Goal: Task Accomplishment & Management: Complete application form

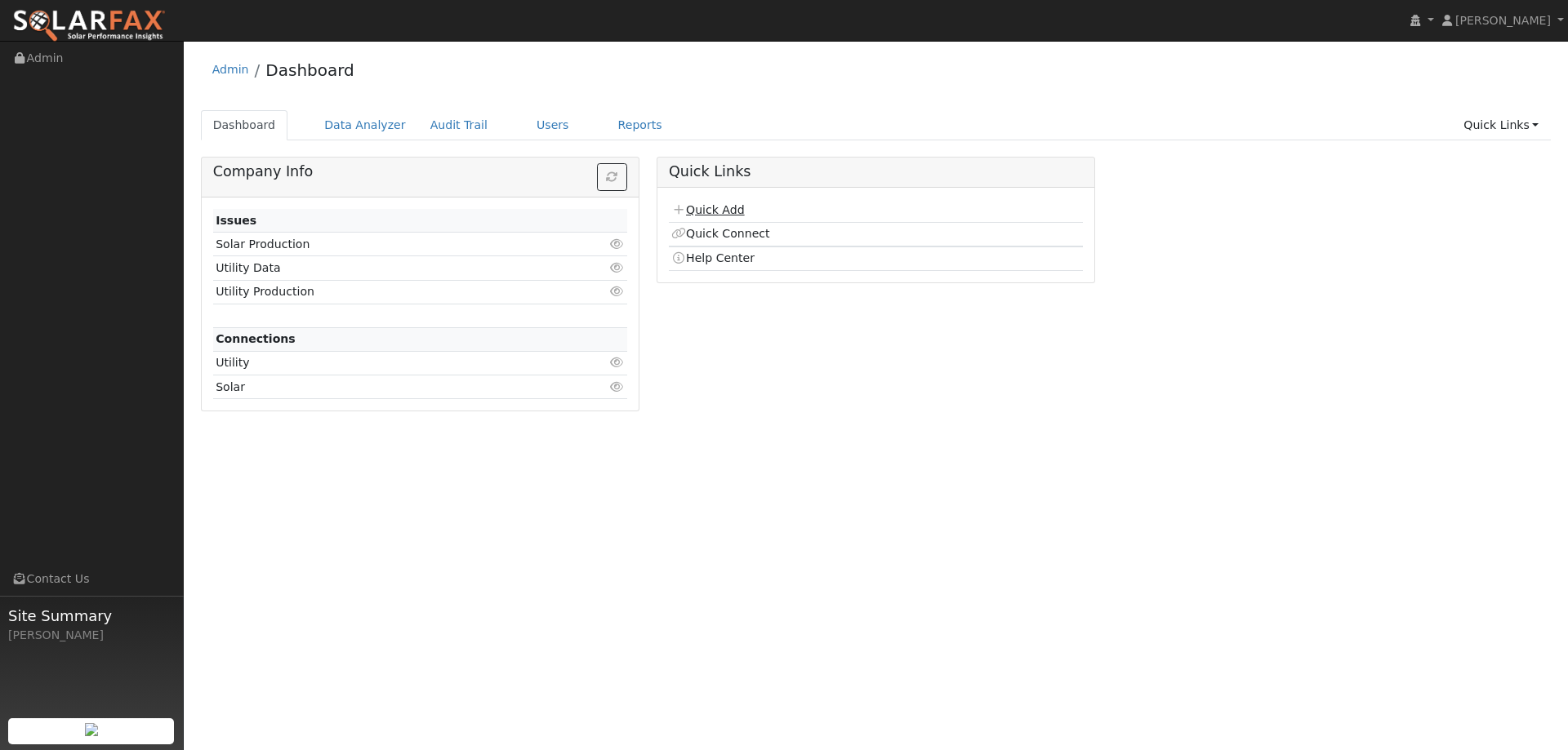
click at [685, 204] on link "Quick Add" at bounding box center [707, 209] width 72 height 13
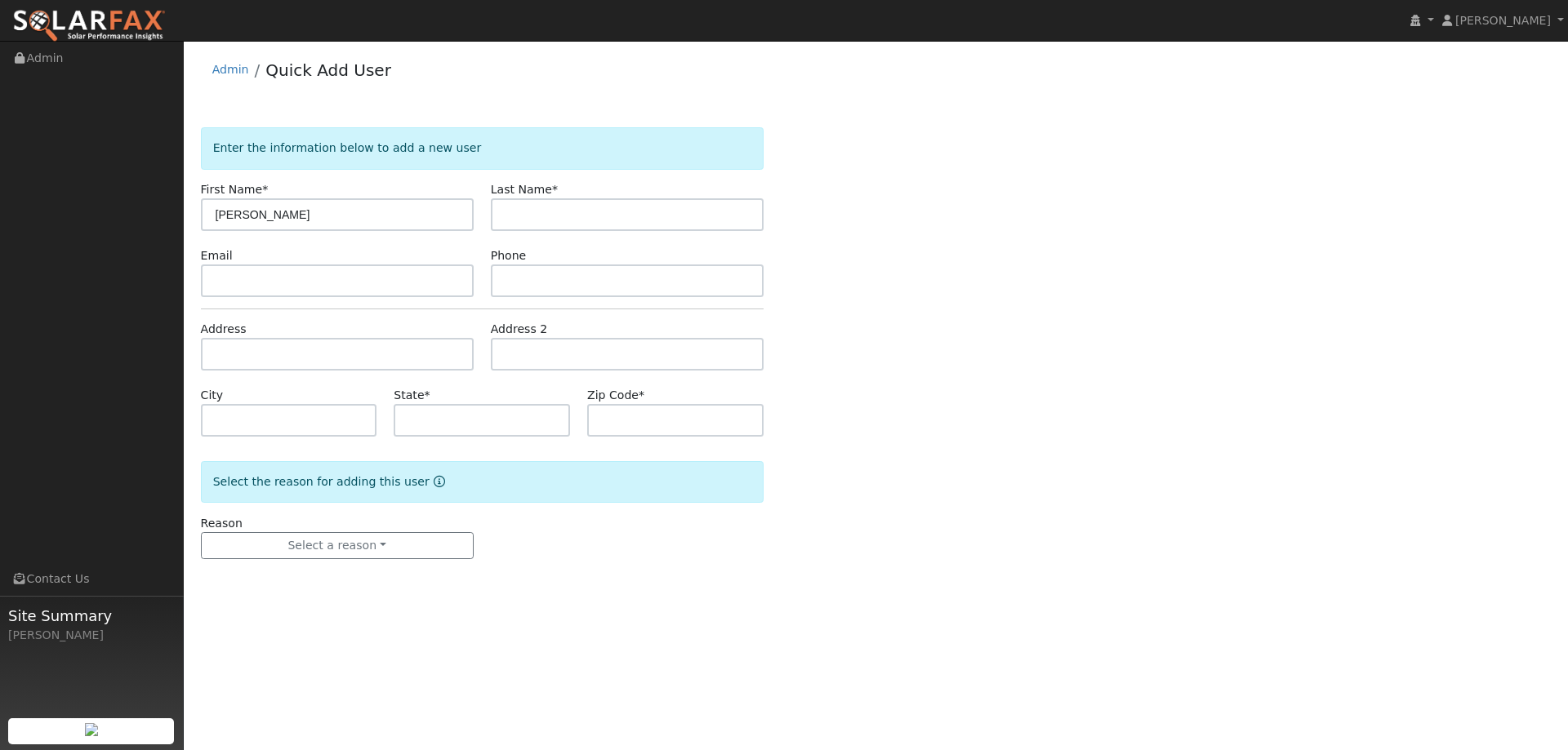
type input "Zheng"
type input "Liu"
click at [373, 286] on input "text" at bounding box center [337, 280] width 273 height 32
paste input "zliu001@gmail.com"
type input "zliu001@gmail.com"
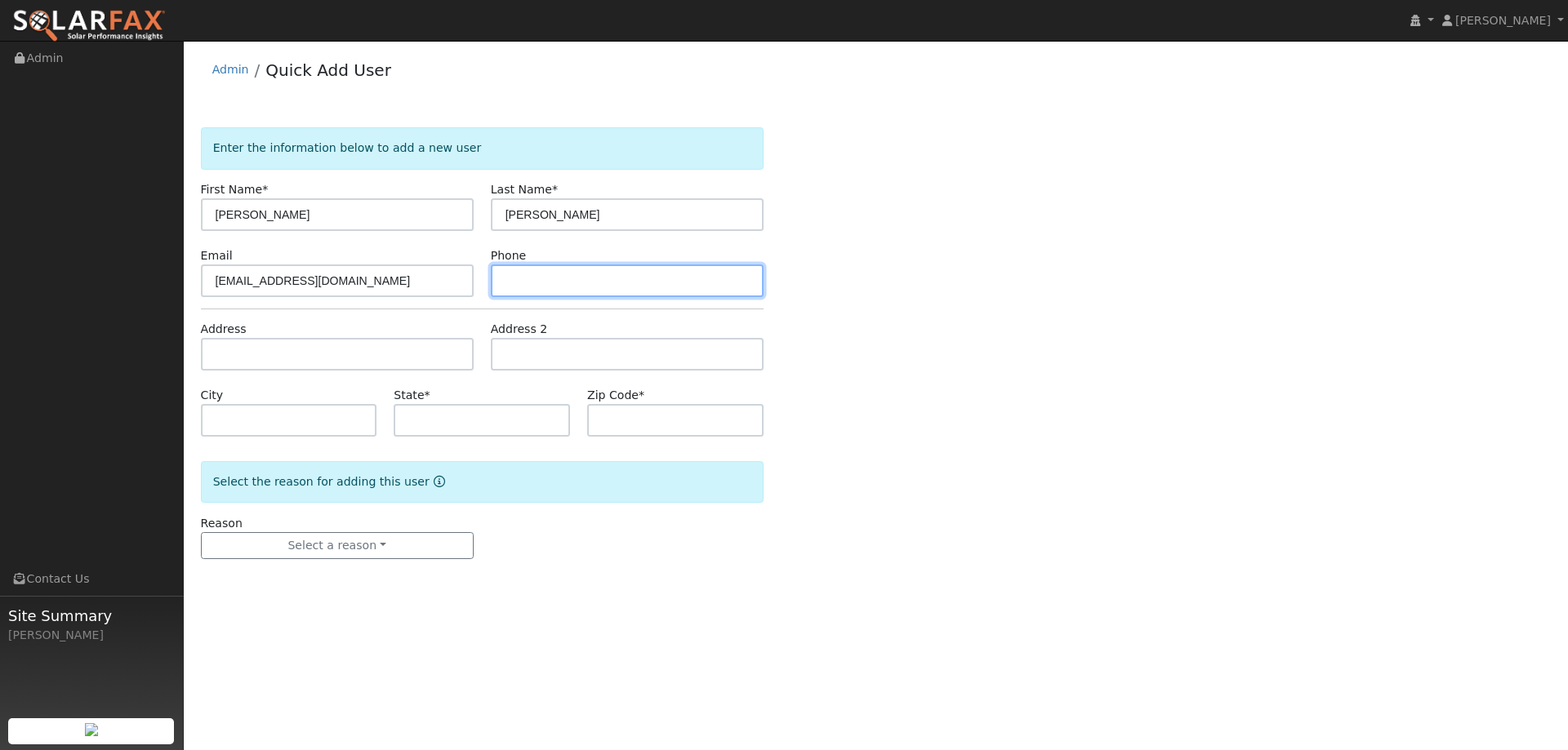
click at [583, 273] on input "text" at bounding box center [627, 280] width 273 height 32
paste input "(510) 949-7506"
type input "(510) 949-7506"
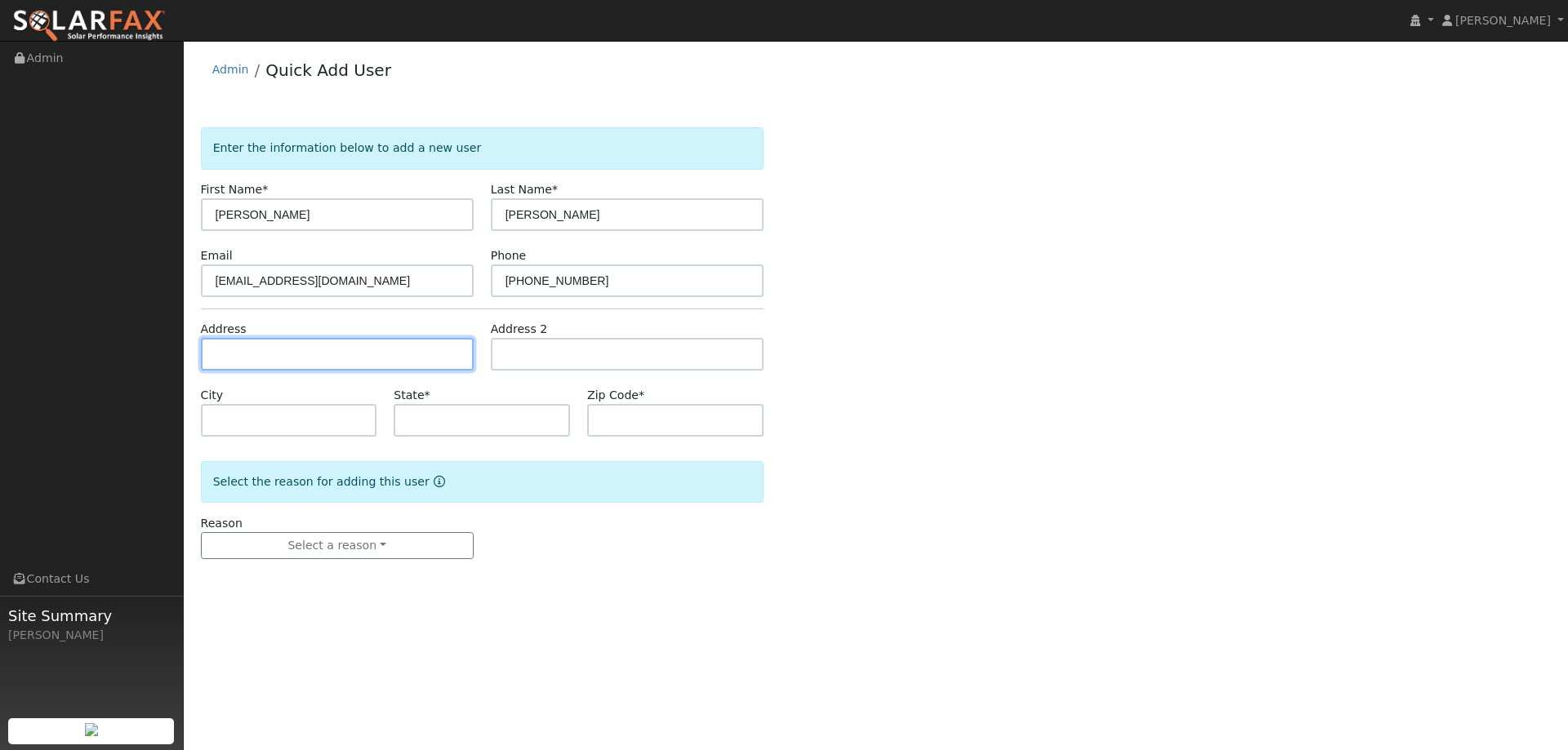
click at [417, 358] on input "text" at bounding box center [337, 353] width 273 height 32
paste input "223 Royal Glen Rd"
type input "223 Royal Glen Drive"
type input "Walnut Creek"
type input "CA"
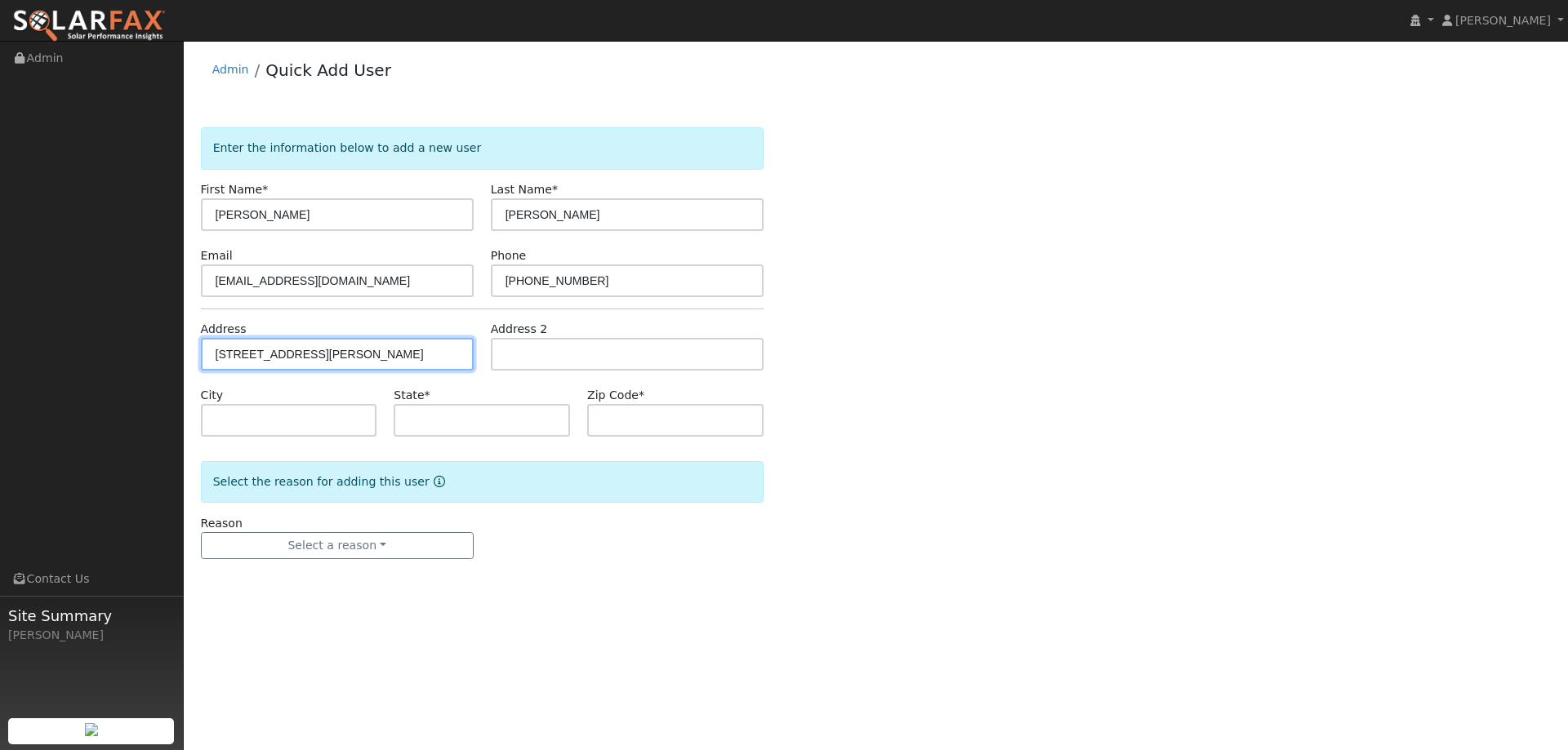
type input "94595"
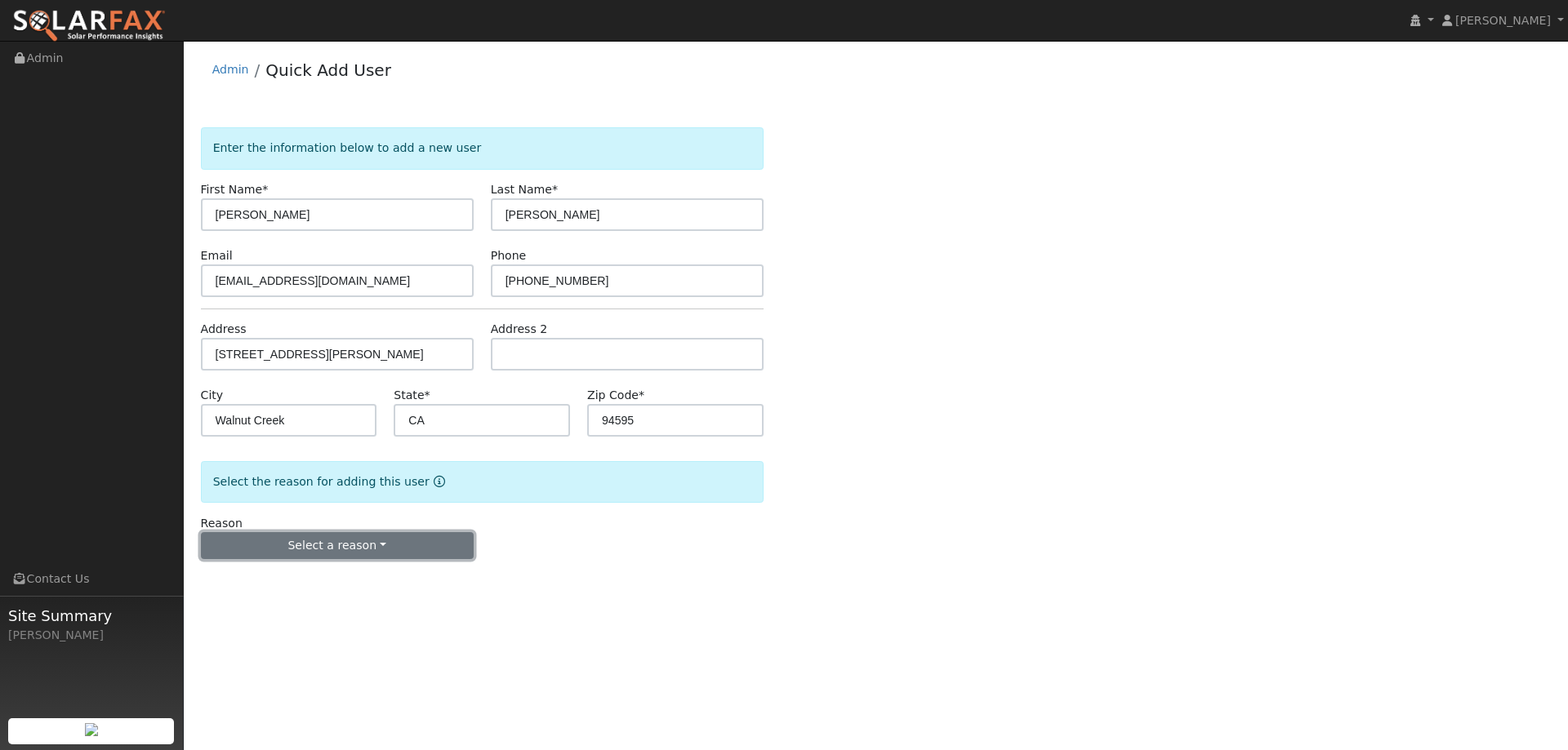
click at [424, 540] on button "Select a reason" at bounding box center [337, 546] width 273 height 28
click at [318, 585] on link "New lead" at bounding box center [291, 579] width 181 height 23
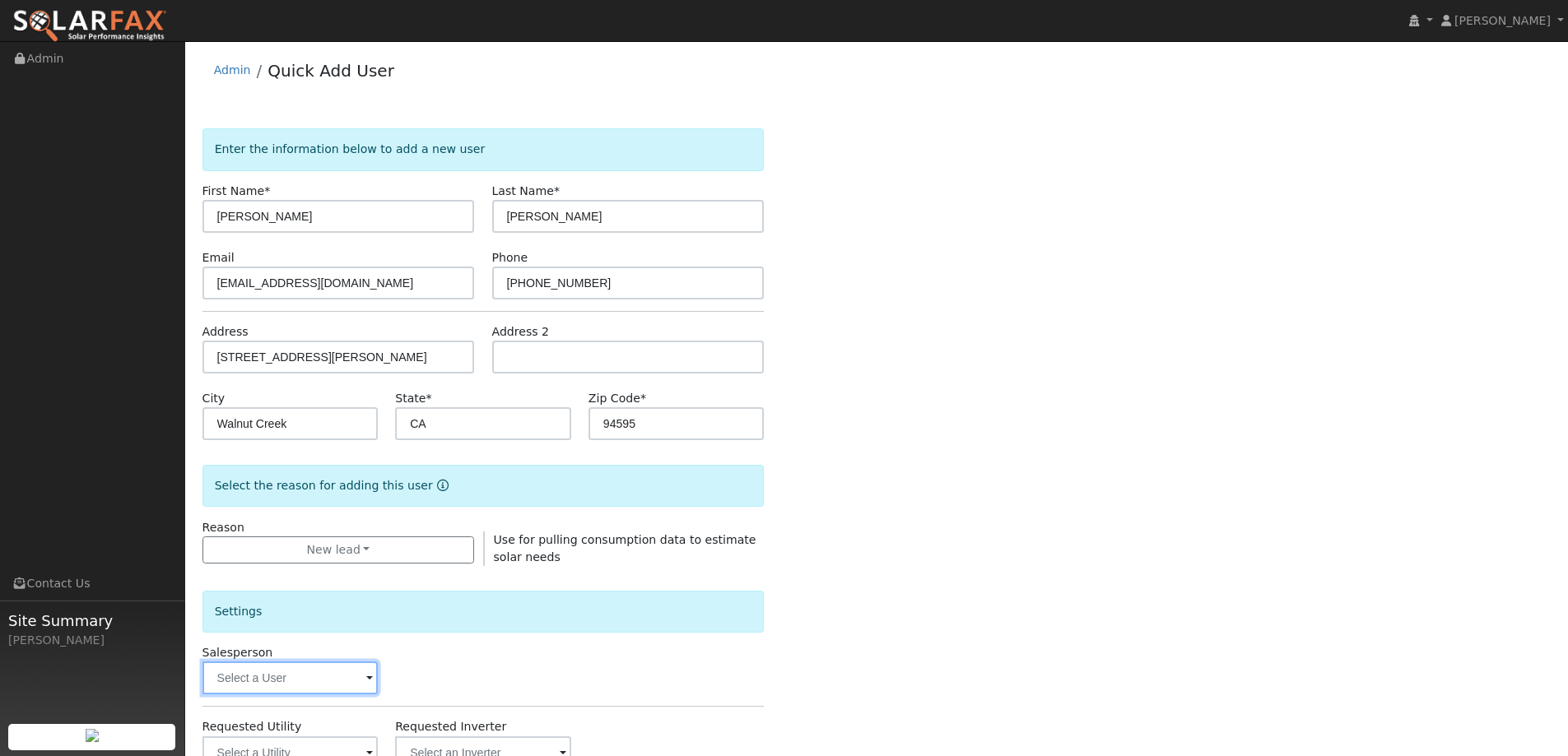
click at [334, 672] on input "text" at bounding box center [290, 677] width 176 height 33
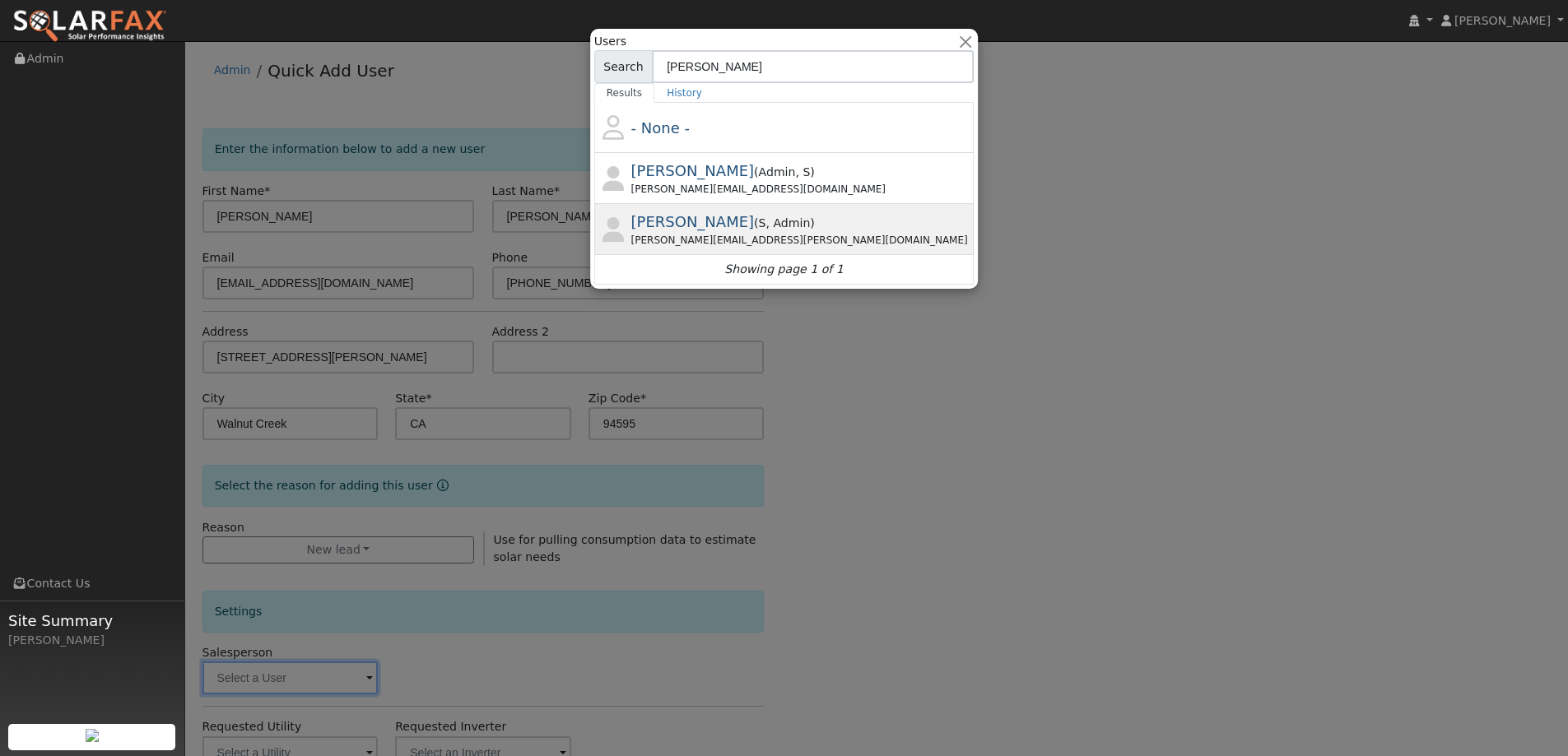
type input "paul"
click at [658, 240] on div "Paul.karst@ambrosesolar.com" at bounding box center [801, 240] width 339 height 15
type input "Paul Karst"
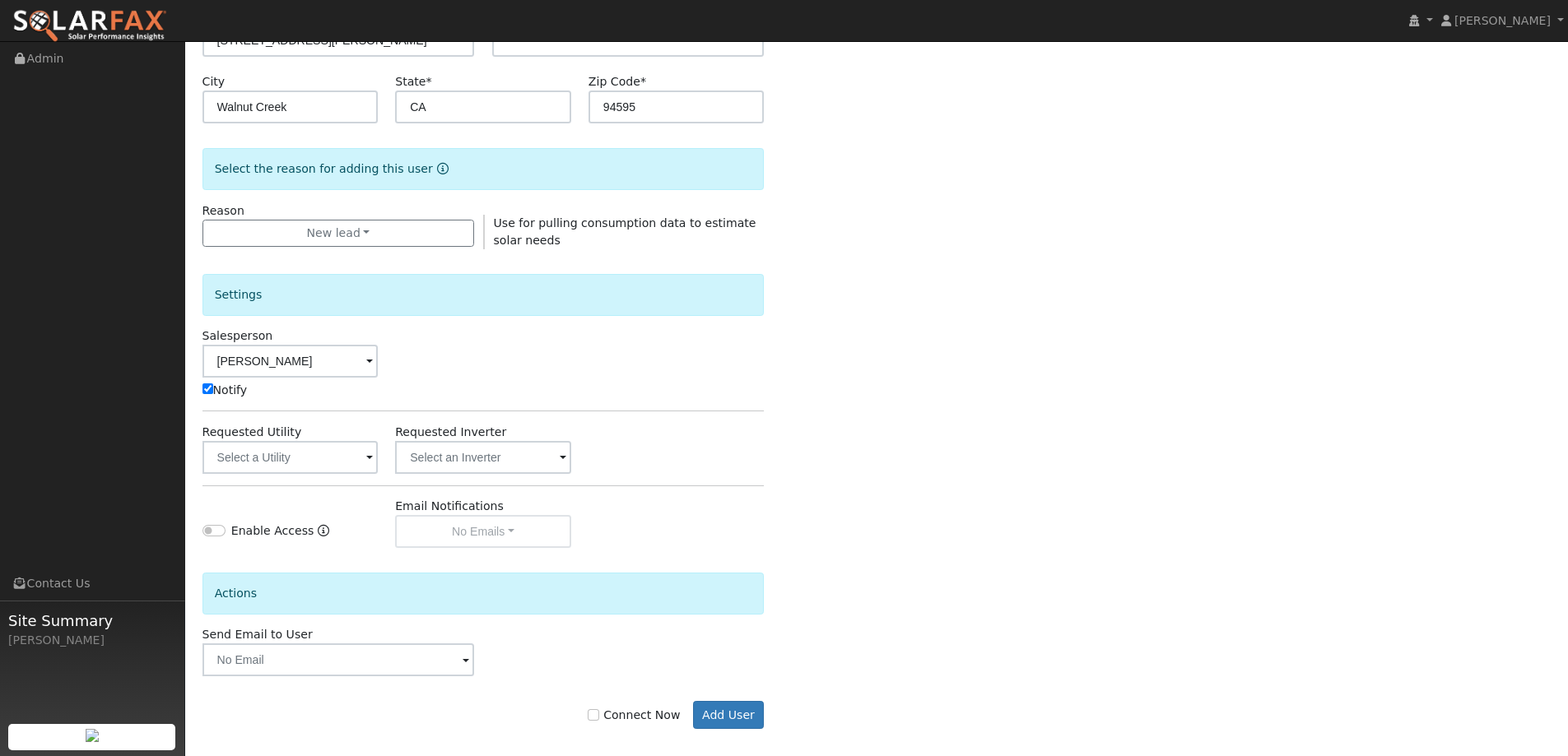
scroll to position [329, 0]
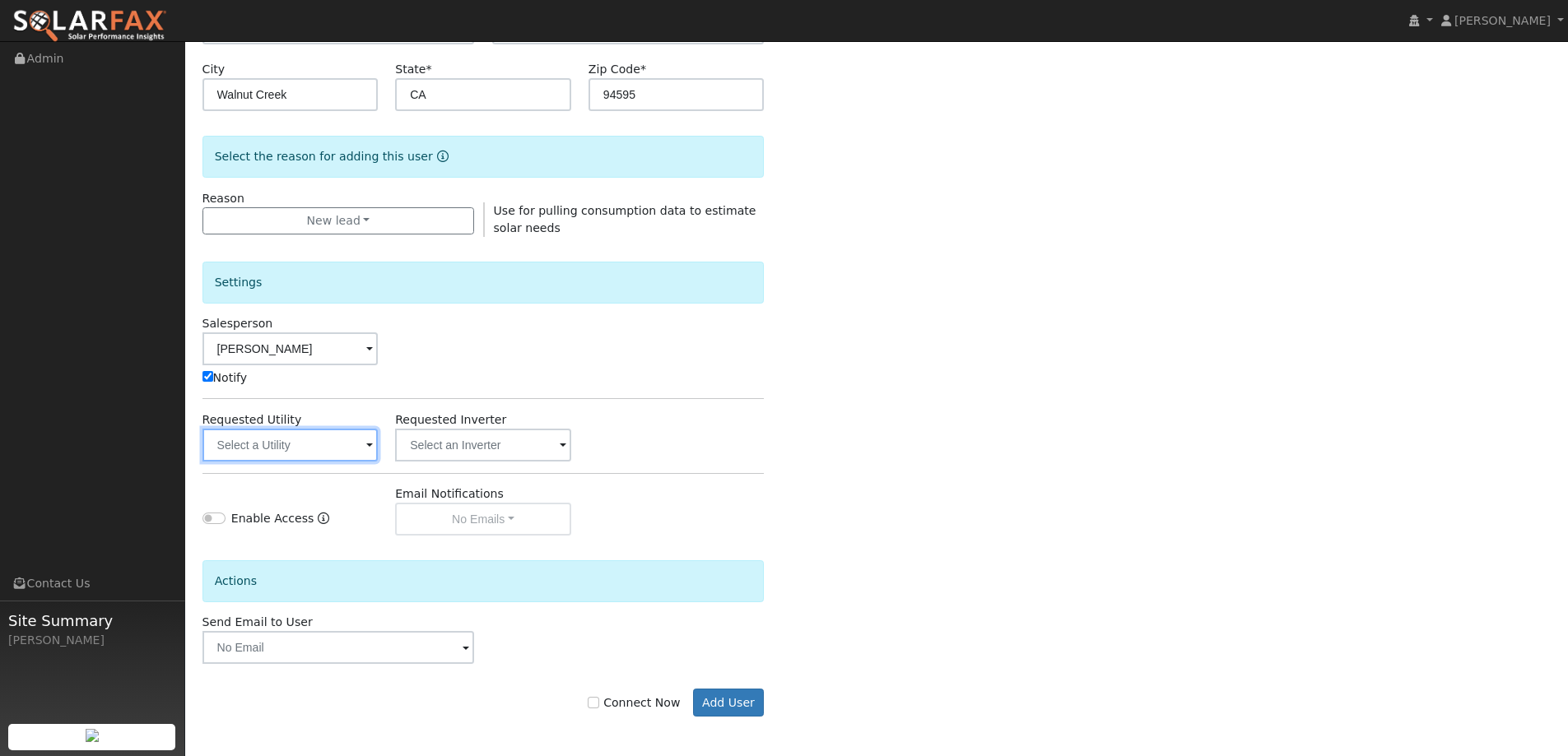
click at [335, 443] on input "text" at bounding box center [290, 445] width 176 height 33
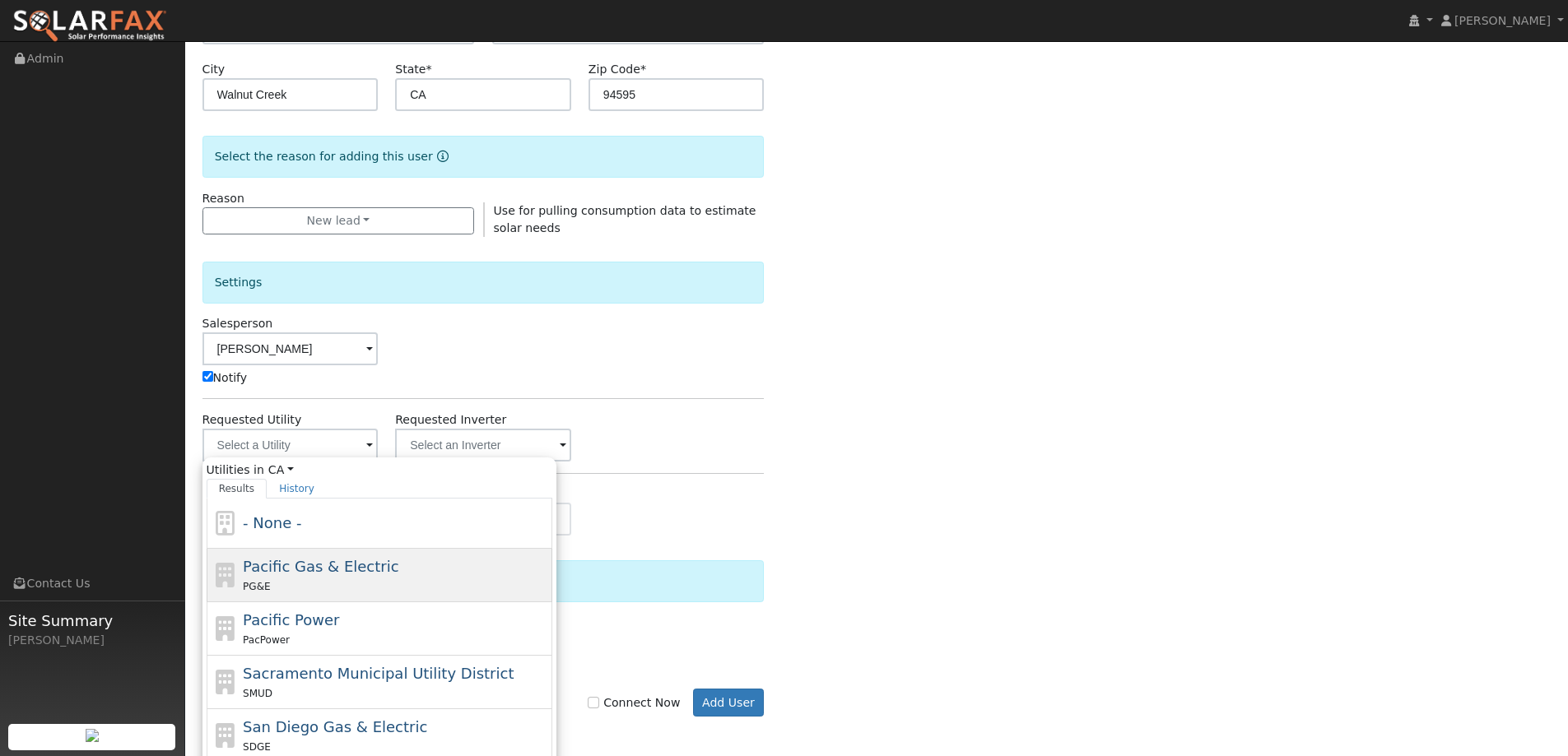
click at [321, 553] on div "Pacific Gas & Electric PG&E" at bounding box center [379, 575] width 346 height 54
type input "Pacific Gas & Electric"
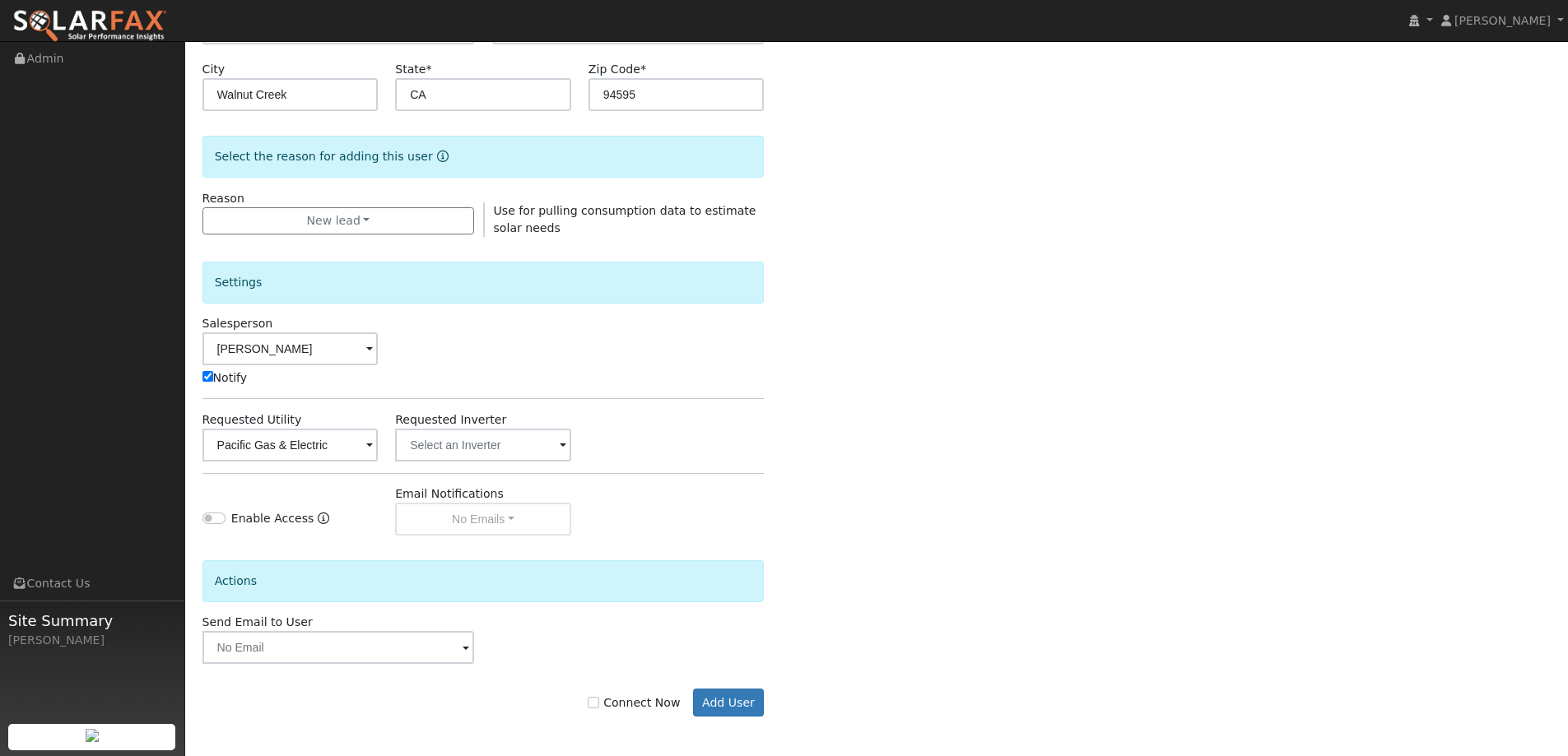
scroll to position [331, 0]
click at [599, 700] on input "Connect Now" at bounding box center [593, 701] width 11 height 11
checkbox input "true"
click at [727, 709] on button "Add User" at bounding box center [728, 701] width 71 height 28
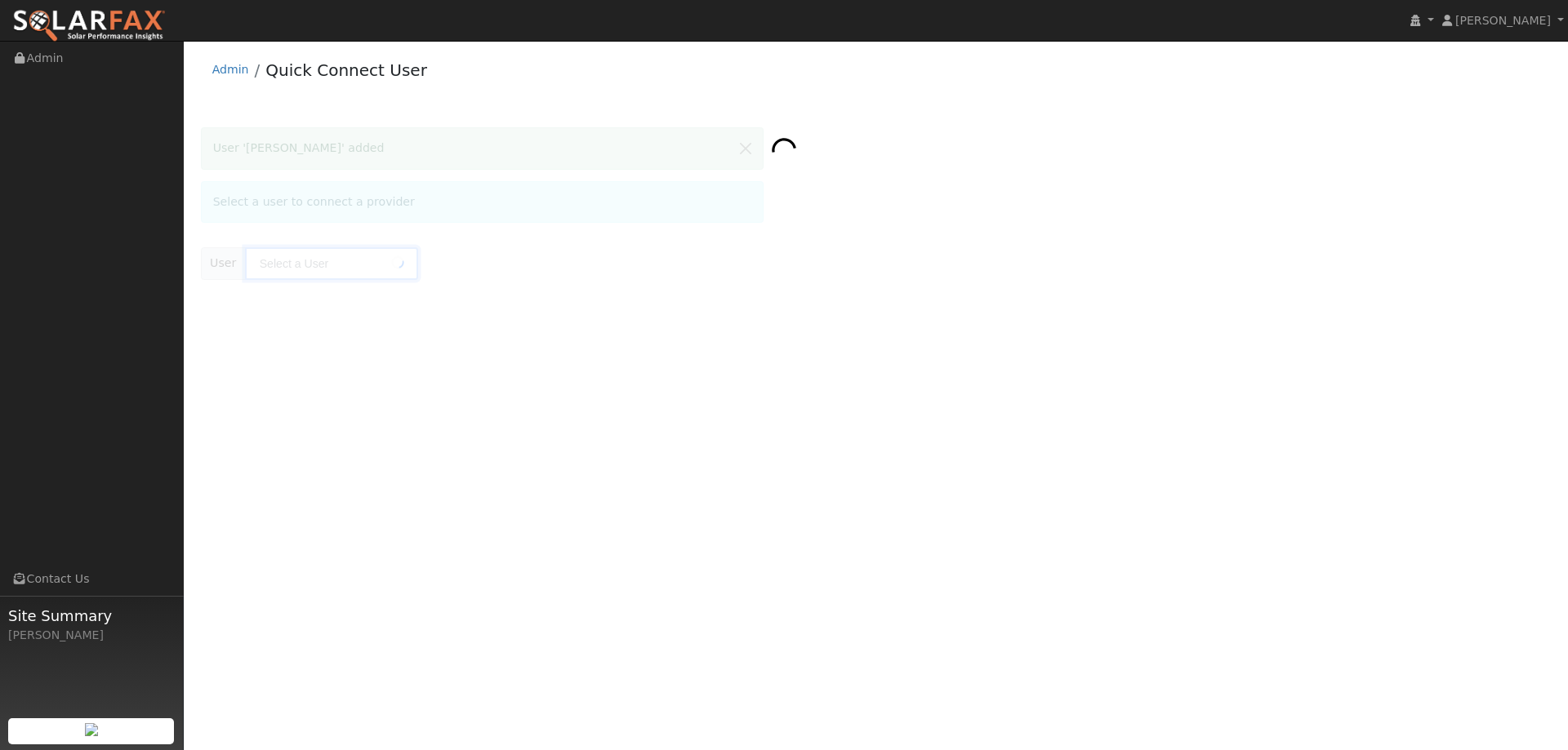
type input "[PERSON_NAME]"
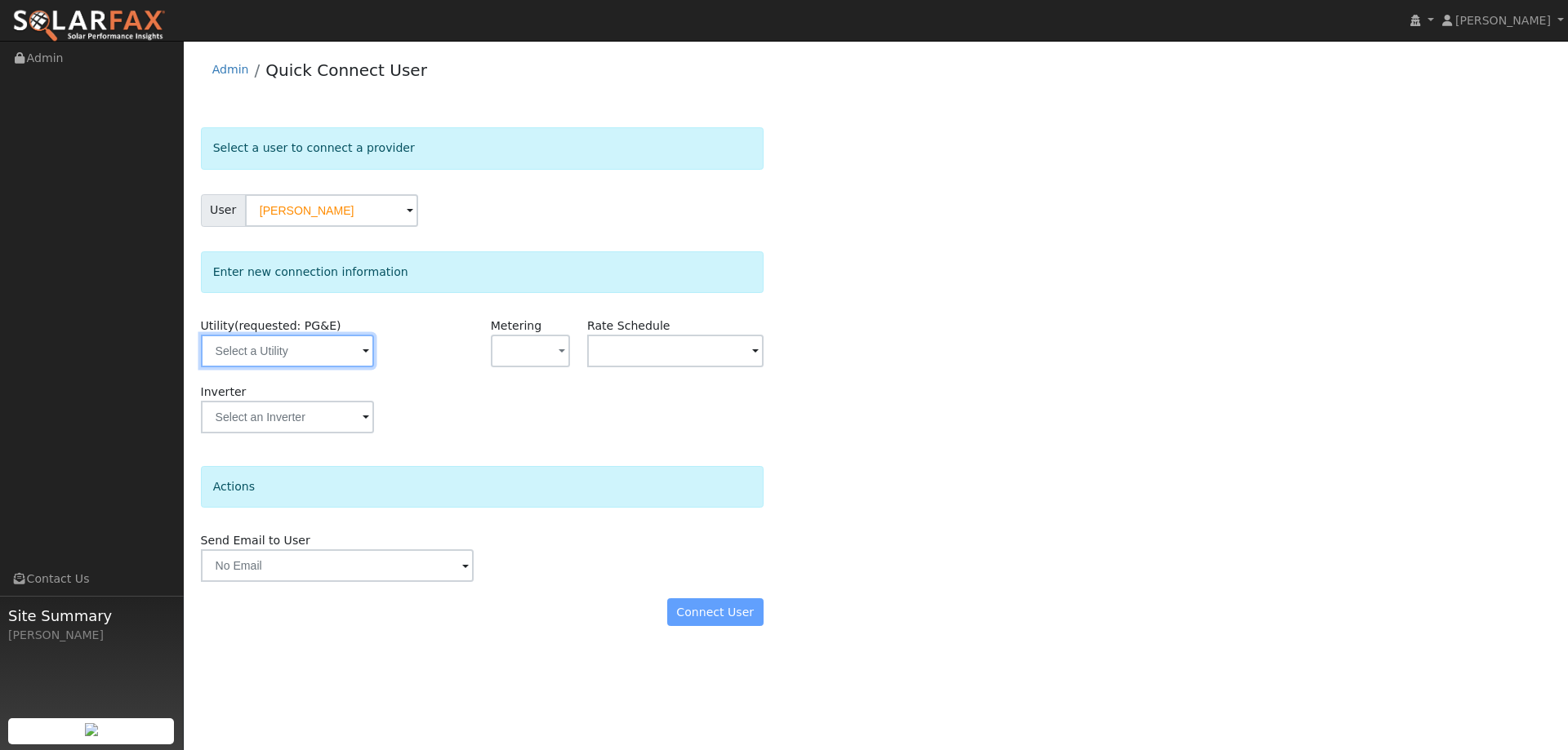
click at [323, 356] on input "text" at bounding box center [287, 351] width 173 height 32
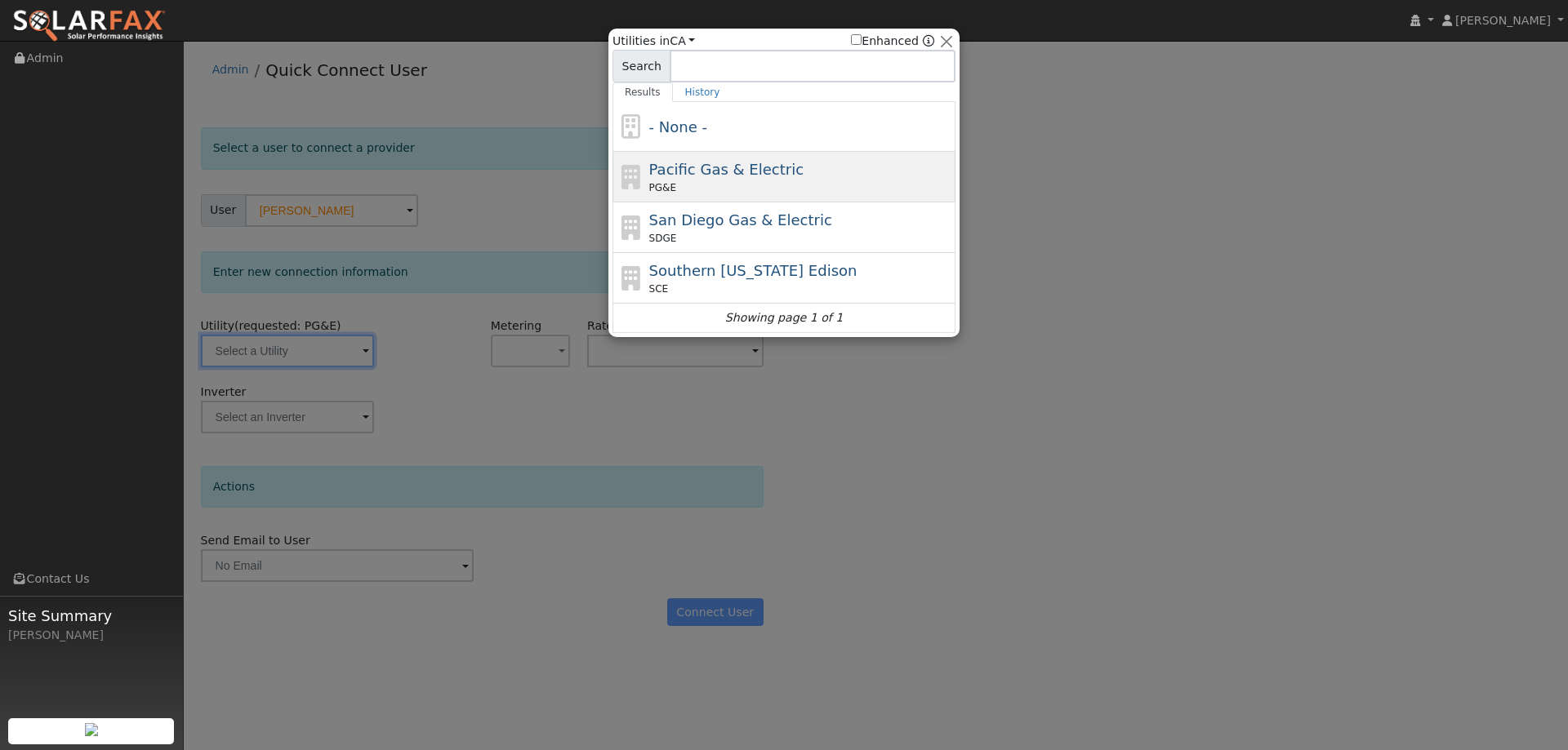
click at [710, 187] on div "PG&E" at bounding box center [800, 188] width 303 height 15
type input "PG&E"
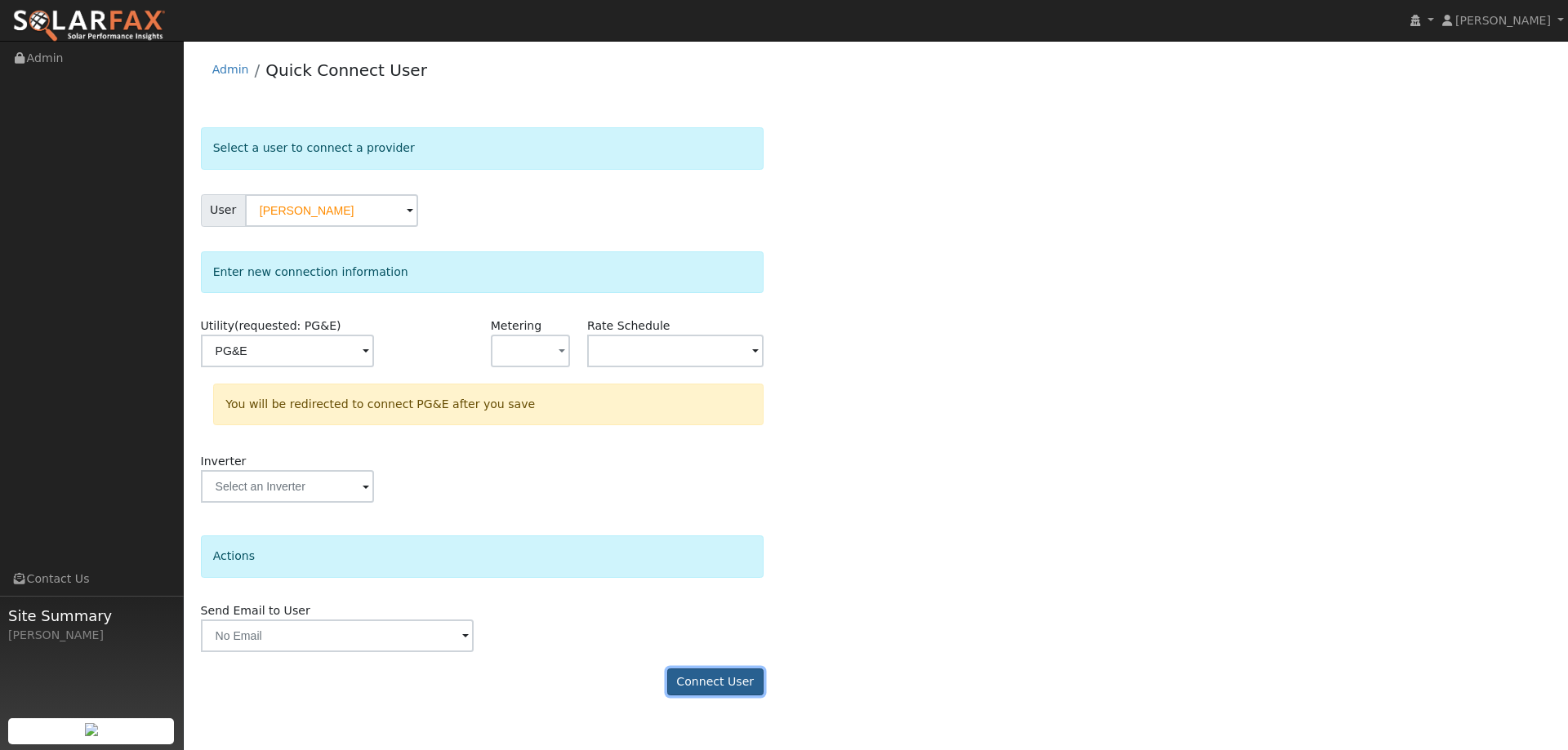
click at [720, 678] on button "Connect User" at bounding box center [715, 682] width 96 height 28
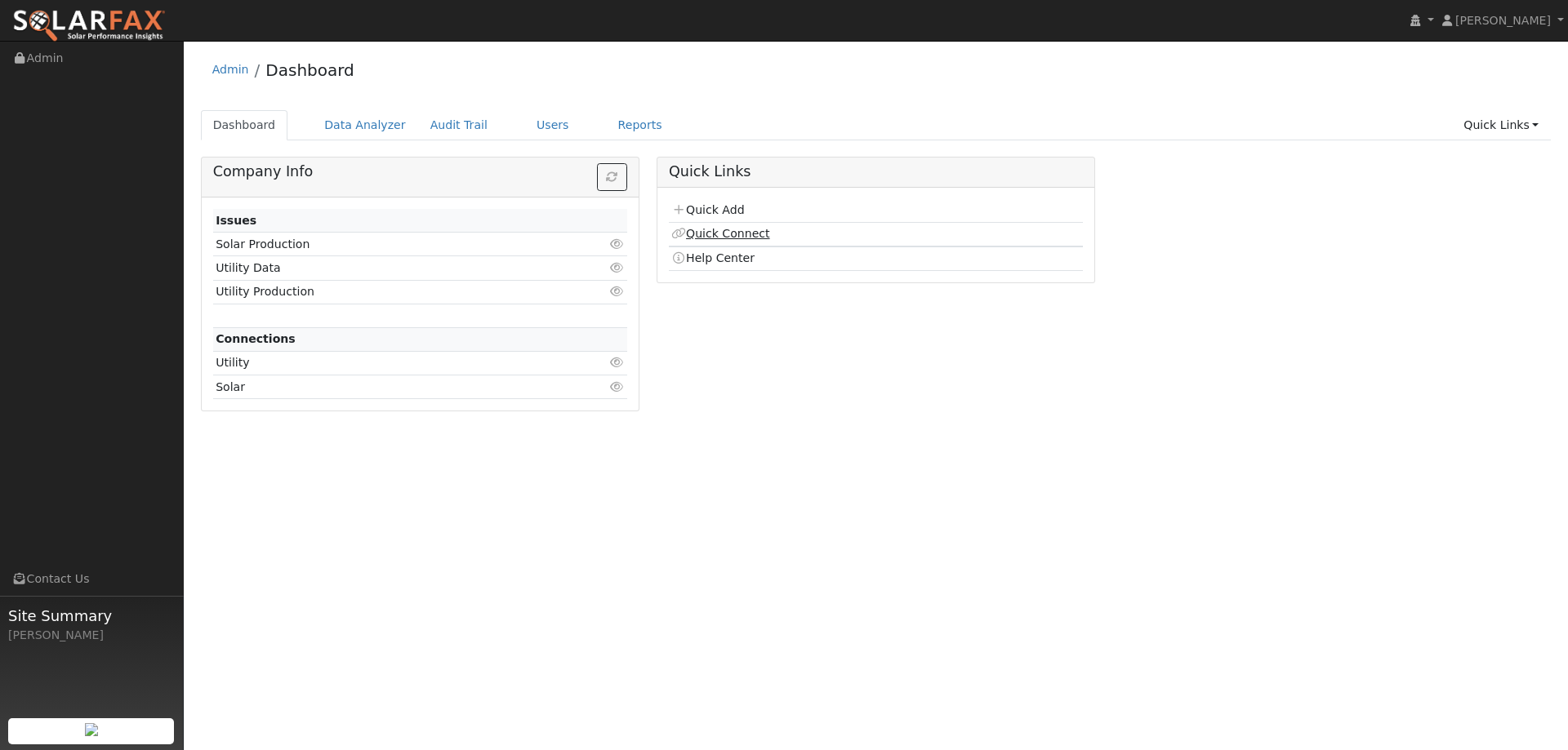
click at [715, 228] on link "Quick Connect" at bounding box center [720, 233] width 98 height 13
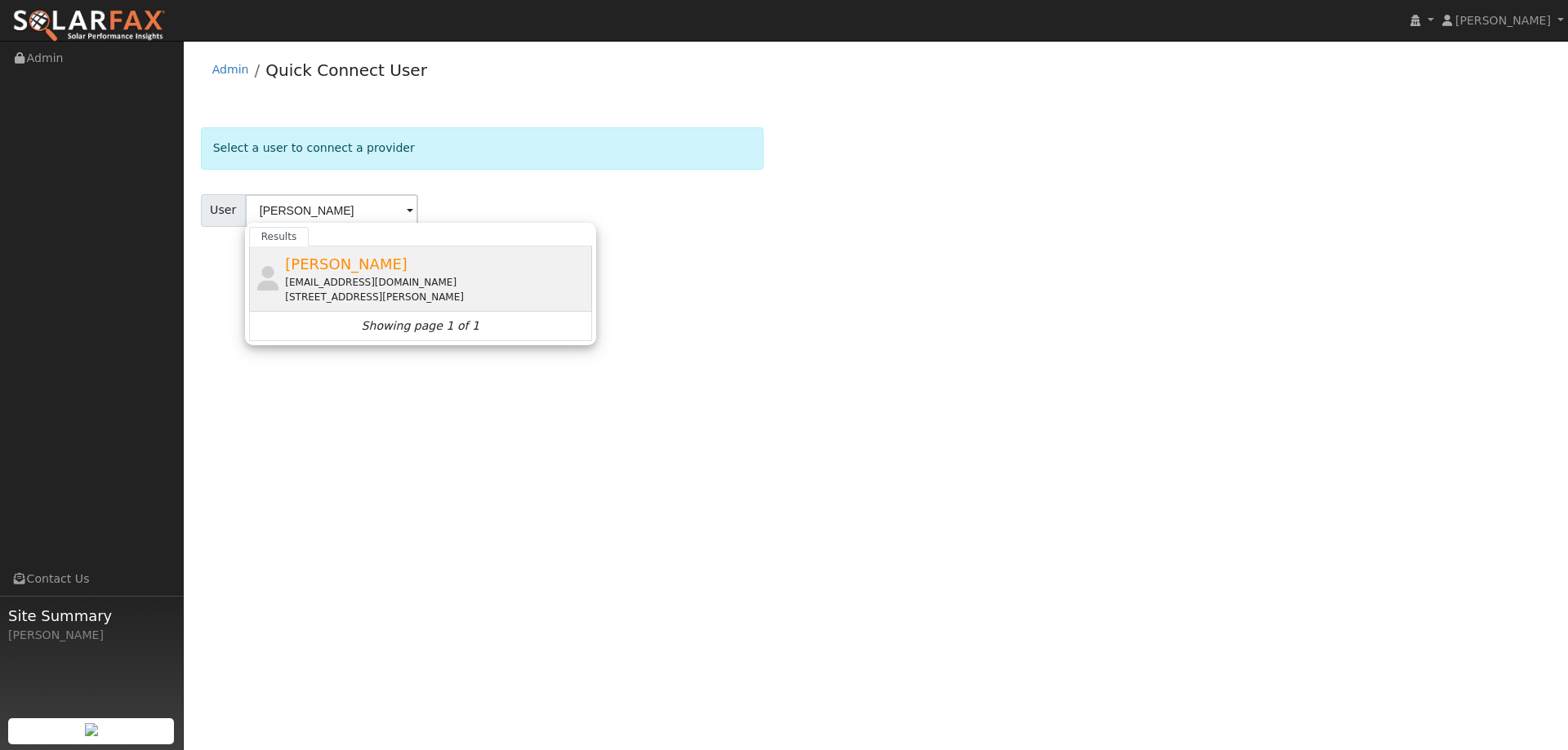
click at [459, 269] on div "Zheng Liu zliu001@gmail.com 223 Royal Glen Drive, Walnut Creek, CA 94595" at bounding box center [436, 278] width 303 height 51
type input "Zheng Liu"
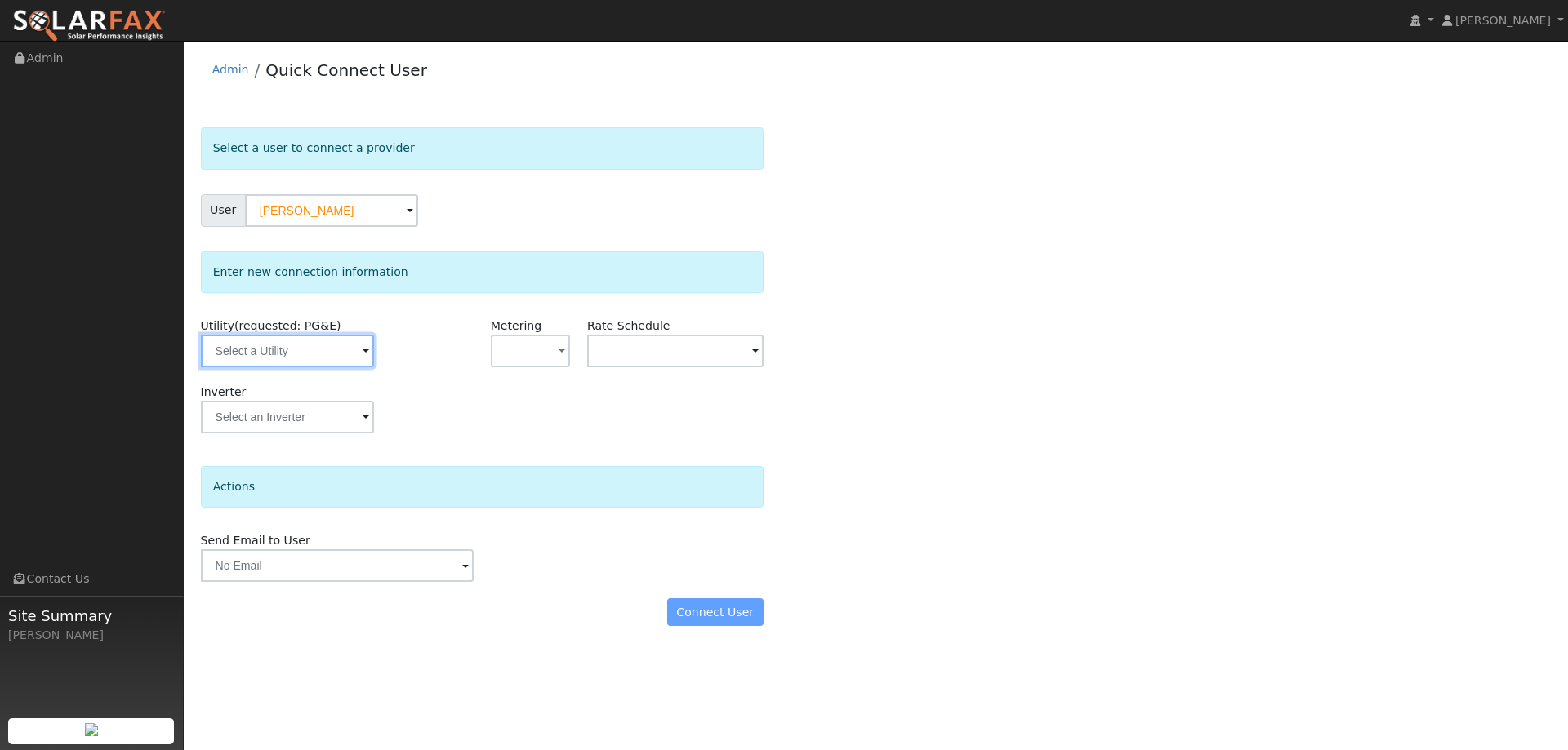
click at [312, 344] on input "text" at bounding box center [287, 351] width 173 height 32
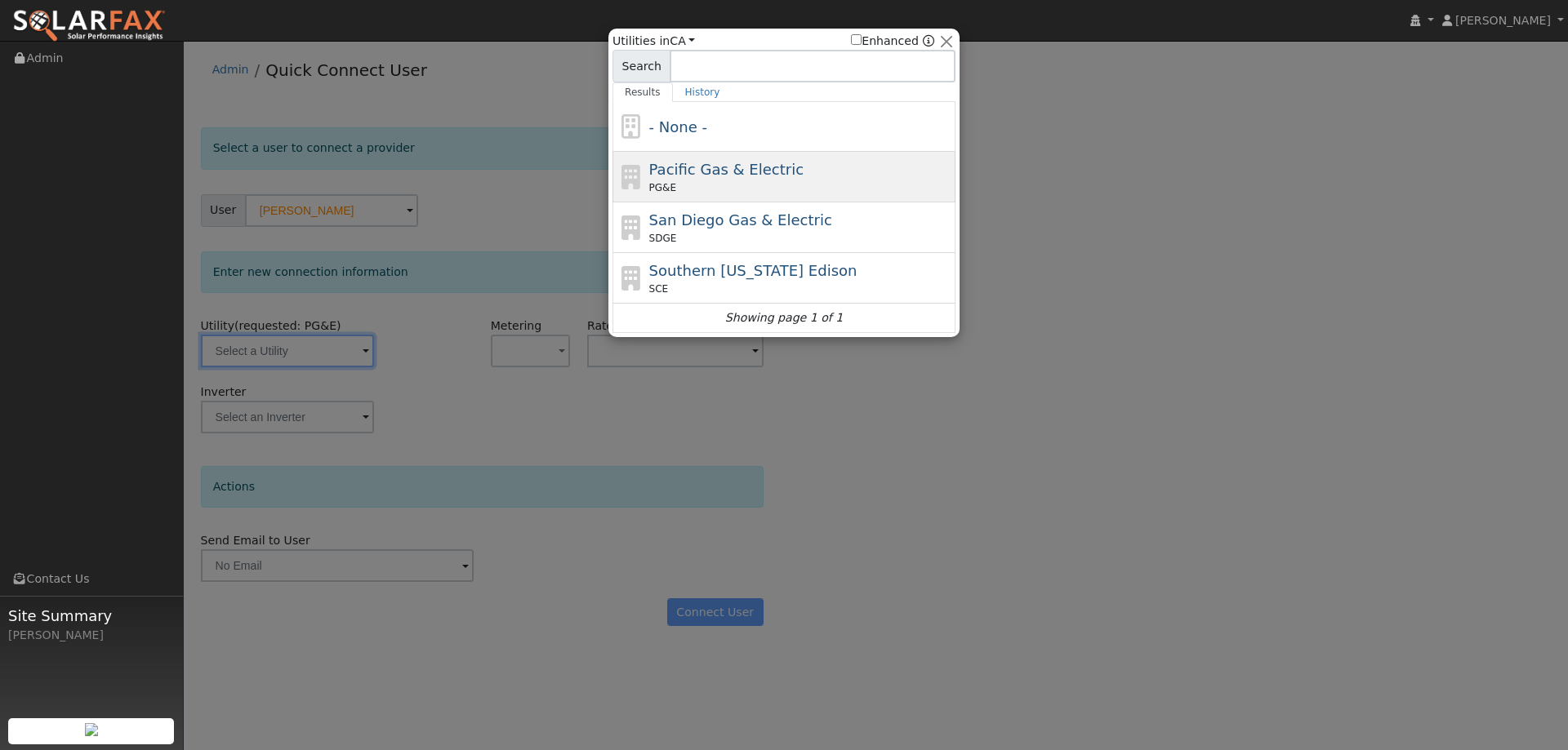
click at [725, 181] on div "PG&E" at bounding box center [800, 188] width 303 height 15
type input "PG&E"
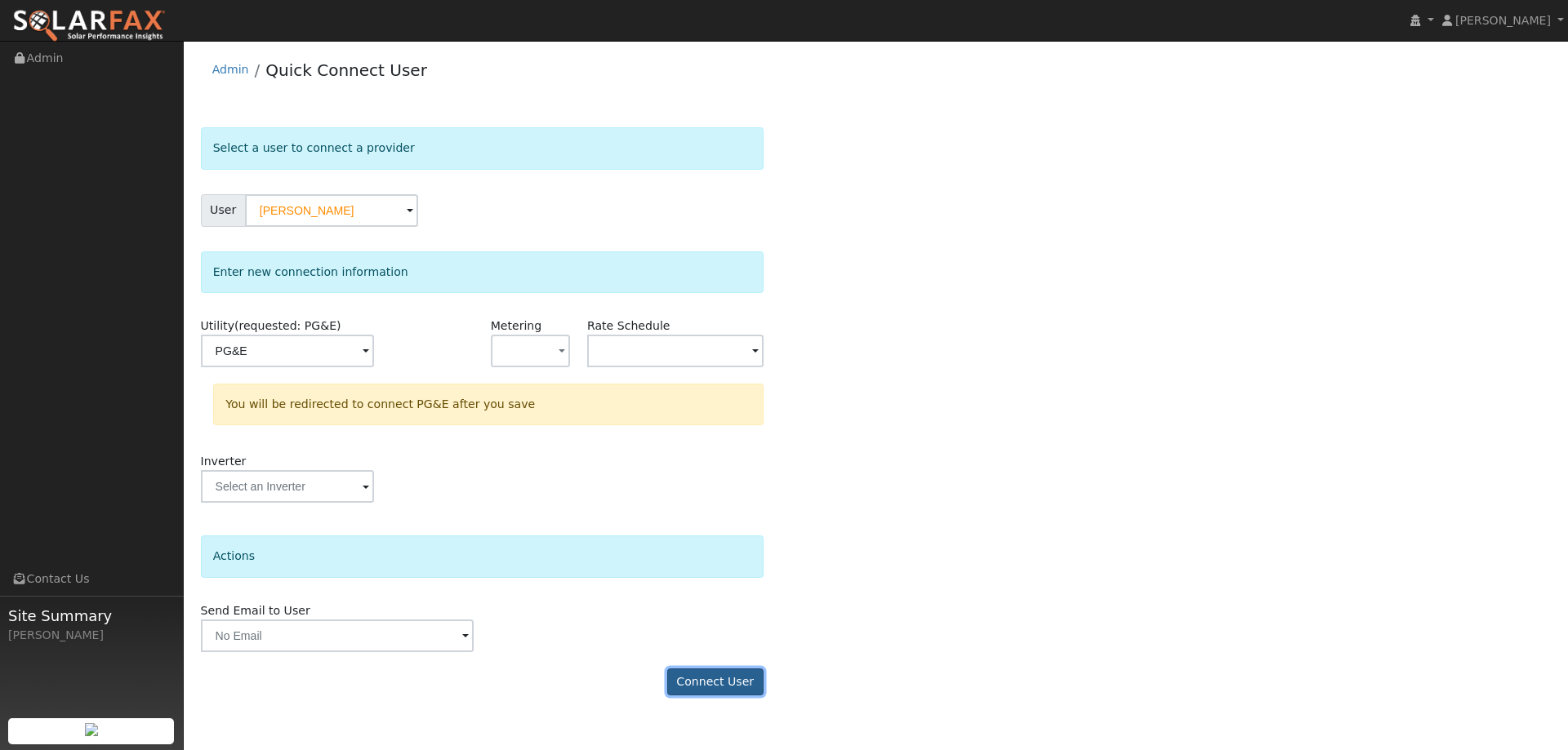
click at [709, 678] on button "Connect User" at bounding box center [715, 682] width 96 height 28
